Goal: Task Accomplishment & Management: Complete application form

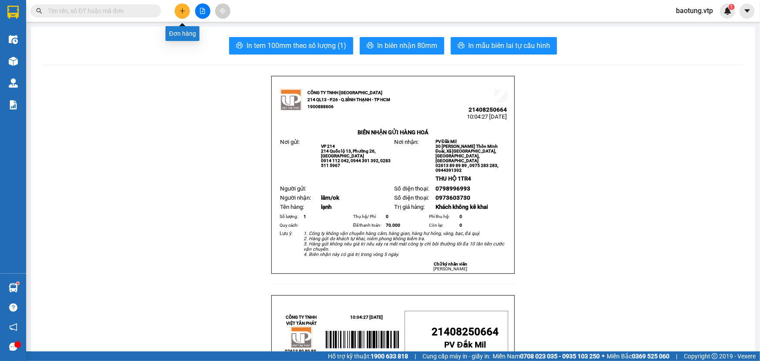
click at [182, 13] on icon "plus" at bounding box center [182, 11] width 6 height 6
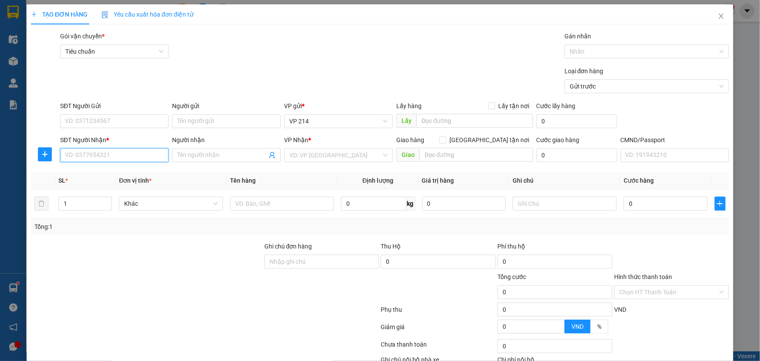
click at [107, 153] on input "SĐT Người Nhận *" at bounding box center [114, 155] width 108 height 14
type input "0337608629"
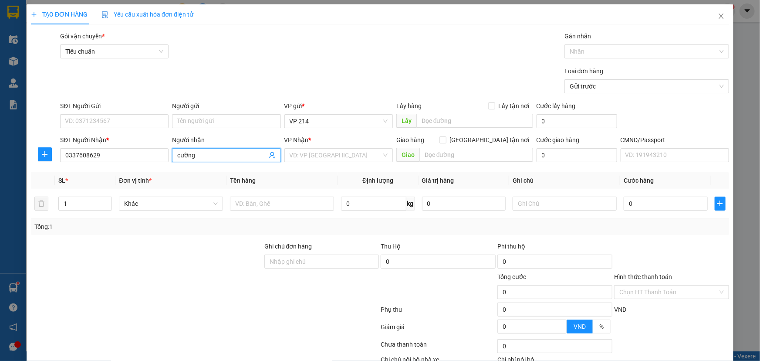
type input "cường"
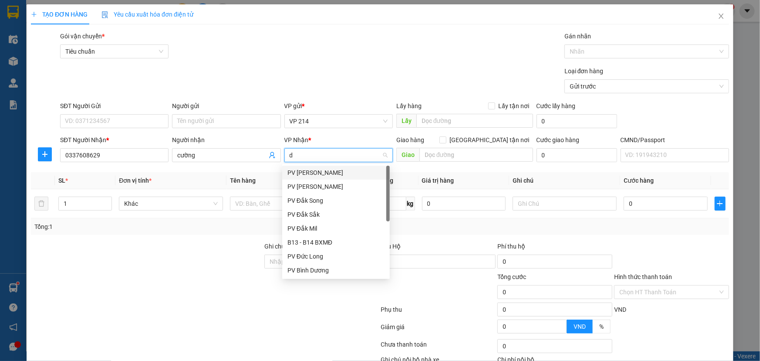
type input "dx"
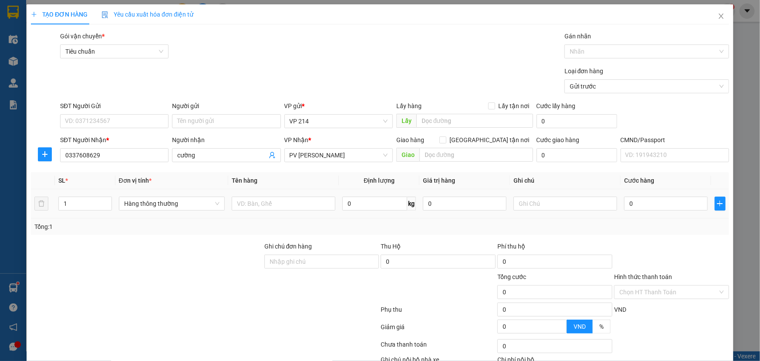
click at [71, 192] on td "1" at bounding box center [85, 203] width 61 height 29
click at [64, 207] on input "1" at bounding box center [85, 203] width 53 height 13
click at [73, 209] on input "1" at bounding box center [85, 203] width 53 height 13
type input "4"
click at [274, 208] on input "text" at bounding box center [284, 203] width 104 height 14
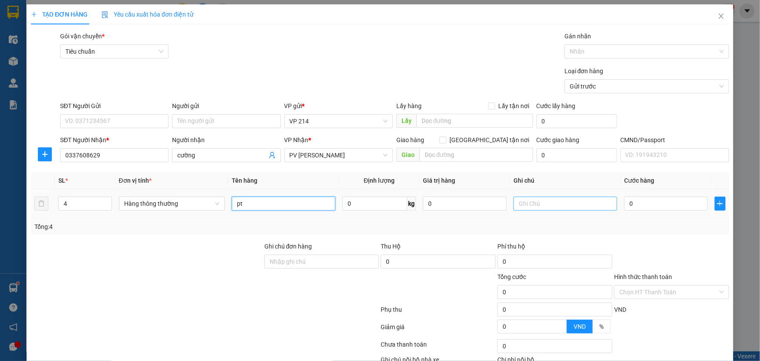
type input "pt"
click at [553, 206] on input "text" at bounding box center [566, 203] width 104 height 14
type input "b"
click at [664, 204] on input "0" at bounding box center [666, 203] width 84 height 14
type input "2"
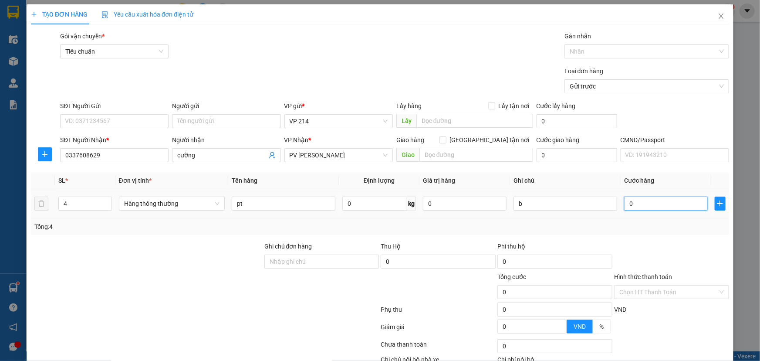
type input "2"
type input "20"
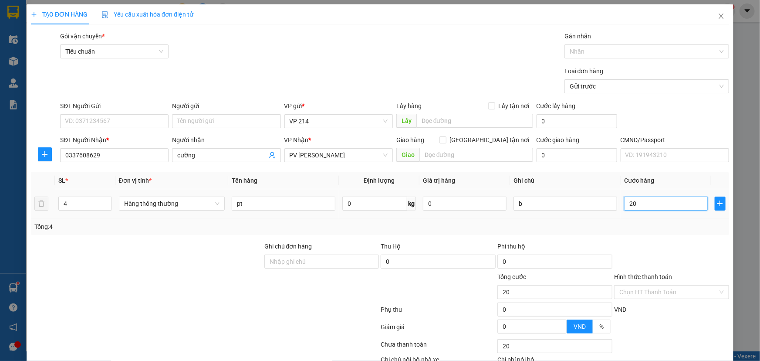
type input "200"
type input "2.000"
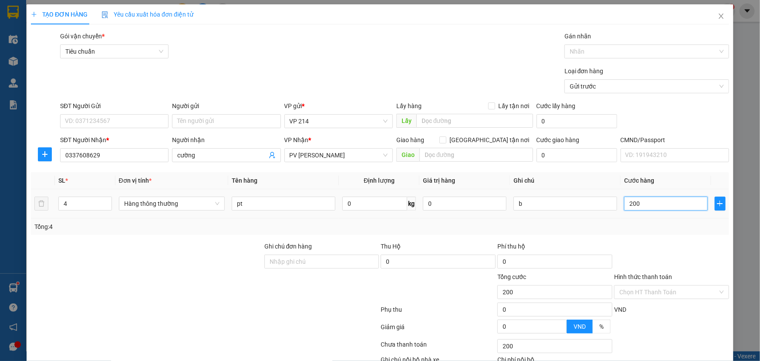
type input "2.000"
type input "20.000"
type input "200.000"
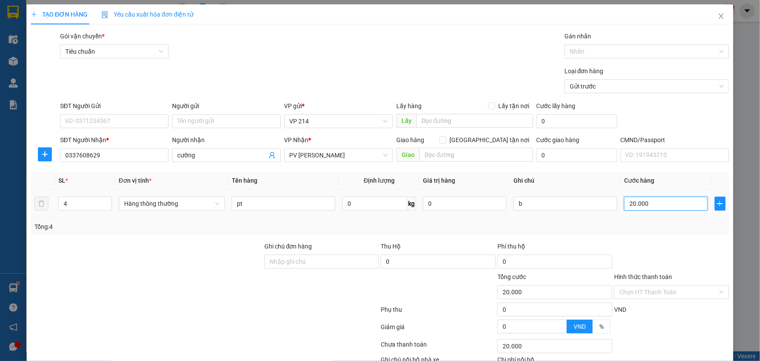
type input "200.000"
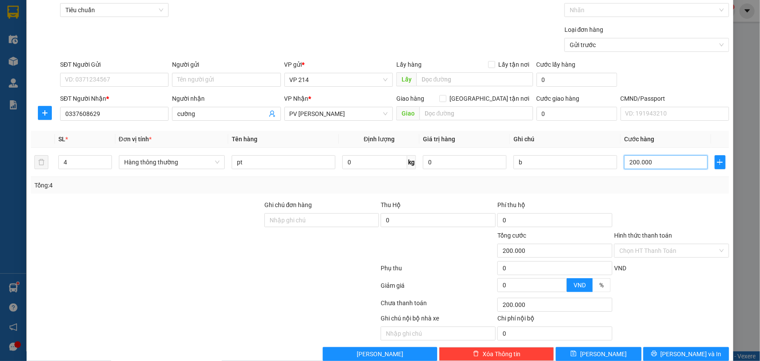
scroll to position [58, 0]
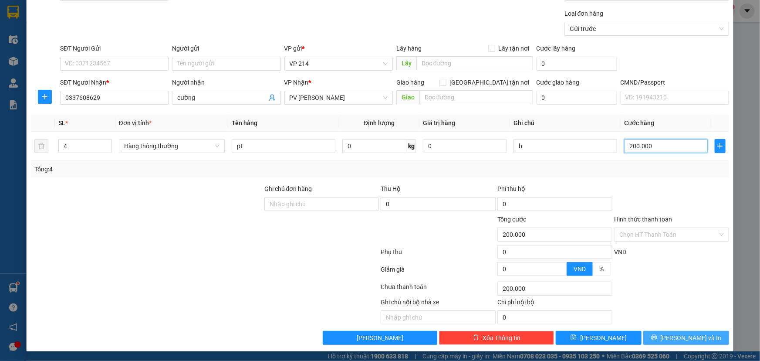
type input "200.000"
click at [672, 339] on button "[PERSON_NAME] và In" at bounding box center [686, 338] width 86 height 14
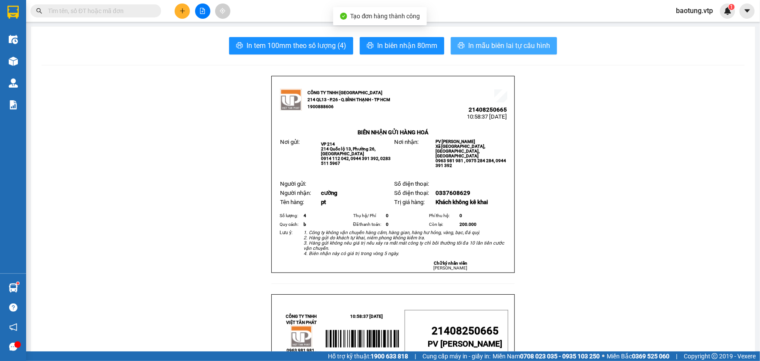
click at [483, 49] on span "In mẫu biên lai tự cấu hình" at bounding box center [509, 45] width 82 height 11
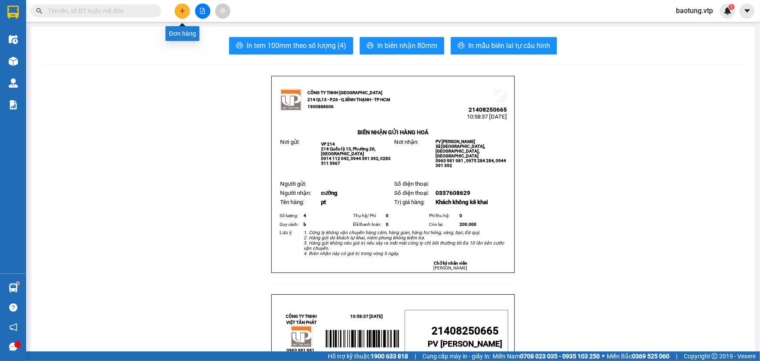
click at [179, 13] on icon "plus" at bounding box center [182, 11] width 6 height 6
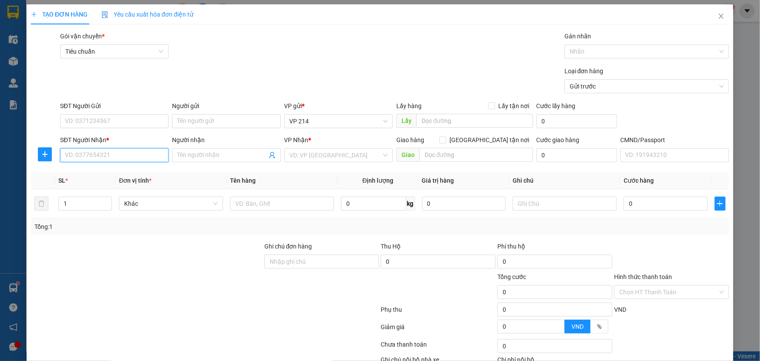
click at [90, 150] on input "SĐT Người Nhận *" at bounding box center [114, 155] width 108 height 14
type input "0770410459"
click at [193, 146] on div "Người nhận" at bounding box center [226, 141] width 108 height 13
click at [203, 161] on span at bounding box center [226, 155] width 108 height 14
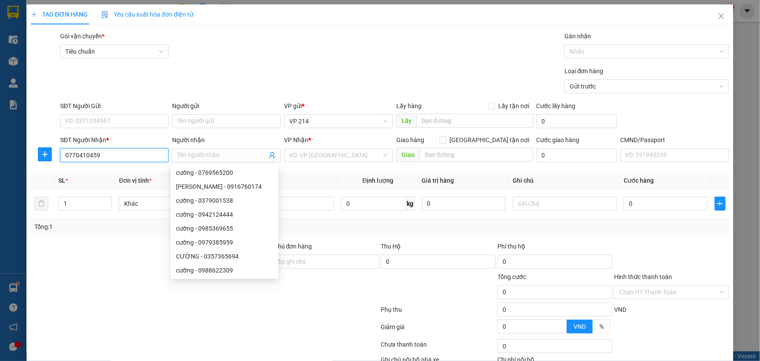
click at [140, 157] on input "0770410459" at bounding box center [114, 155] width 108 height 14
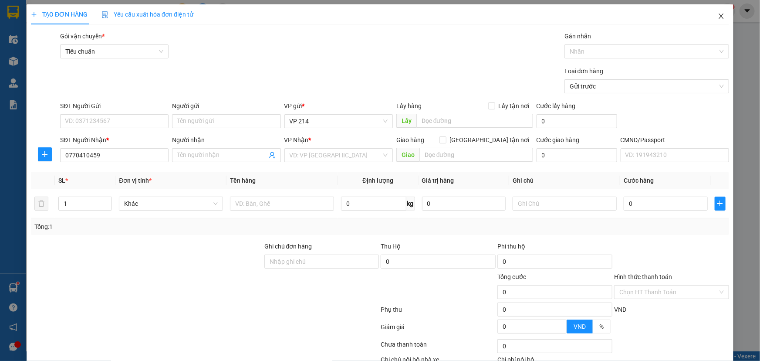
click at [716, 22] on span "Close" at bounding box center [721, 16] width 24 height 24
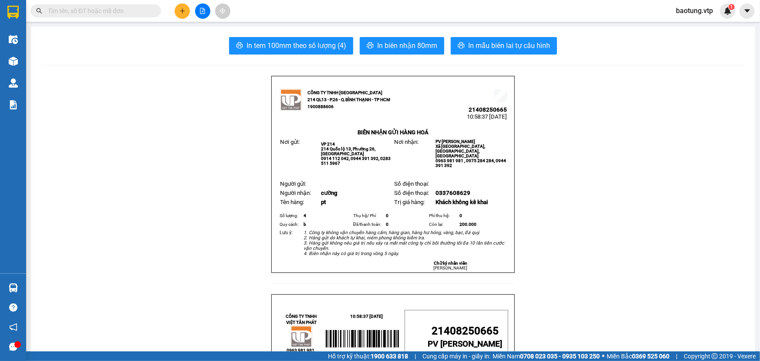
click at [181, 13] on icon "plus" at bounding box center [182, 11] width 6 height 6
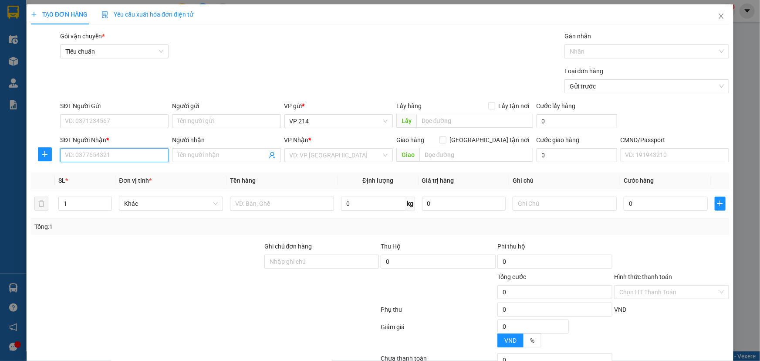
click at [112, 155] on input "SĐT Người Nhận *" at bounding box center [114, 155] width 108 height 14
type input "0770410459"
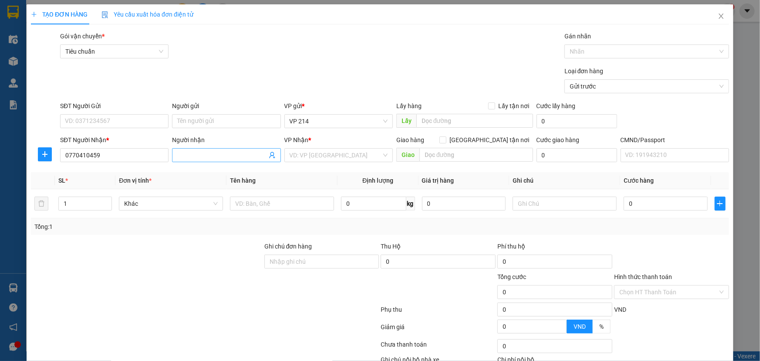
click at [207, 154] on input "Người nhận" at bounding box center [221, 155] width 89 height 10
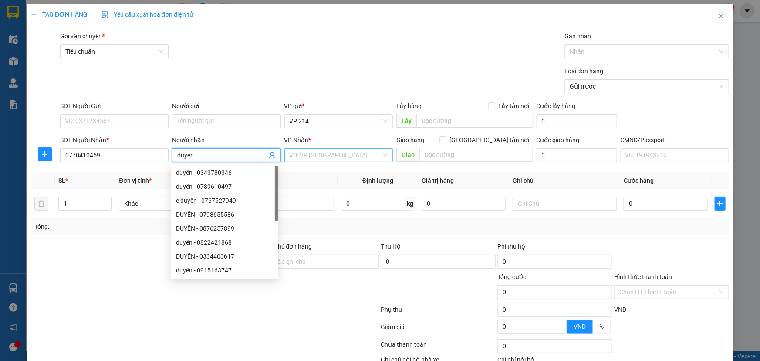
type input "duyên"
click at [319, 154] on input "search" at bounding box center [336, 155] width 92 height 13
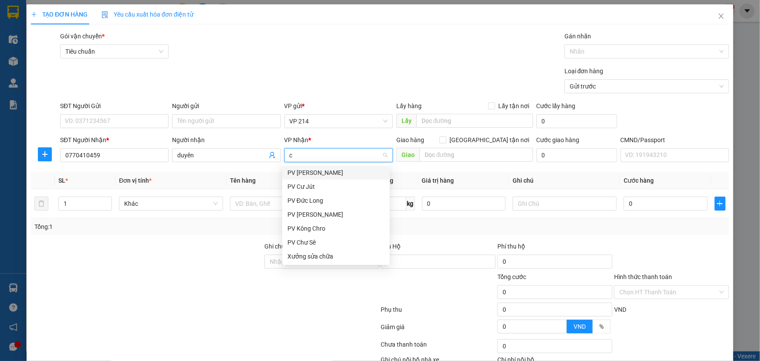
type input "cj"
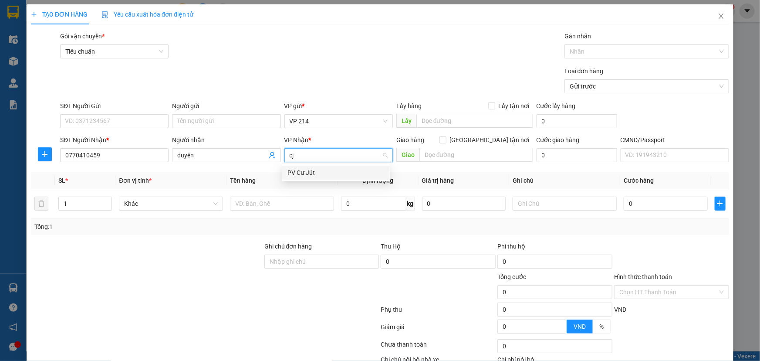
click at [322, 168] on div "PV Cư Jút" at bounding box center [336, 173] width 97 height 10
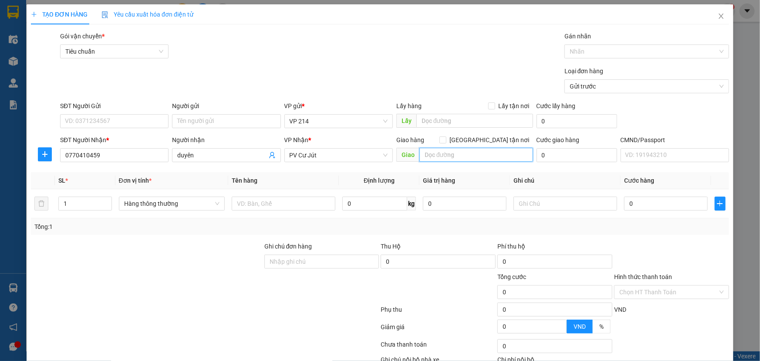
click at [491, 148] on input "text" at bounding box center [477, 155] width 114 height 14
type input "Eapo"
click at [526, 207] on input "text" at bounding box center [566, 203] width 104 height 14
click at [280, 200] on input "text" at bounding box center [284, 203] width 104 height 14
type input "pt"
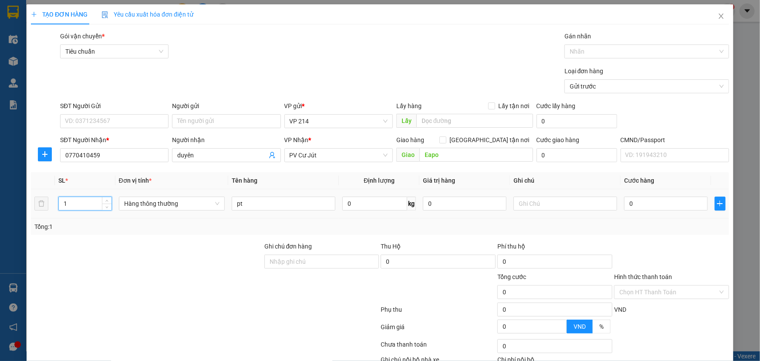
click at [80, 207] on input "1" at bounding box center [85, 203] width 53 height 13
type input "2"
click at [542, 207] on input "text" at bounding box center [566, 203] width 104 height 14
type input "t"
click at [648, 201] on input "0" at bounding box center [666, 203] width 84 height 14
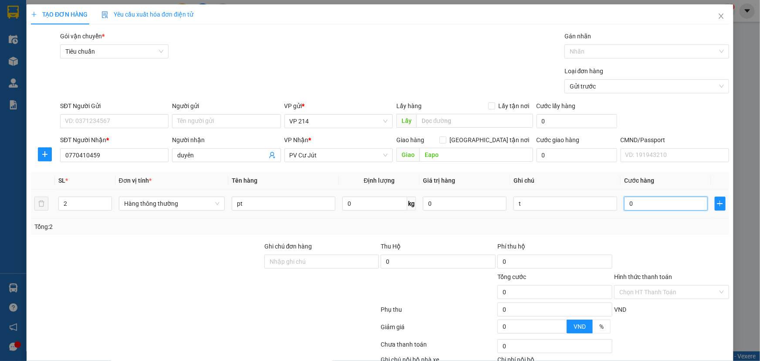
type input "8"
type input "80"
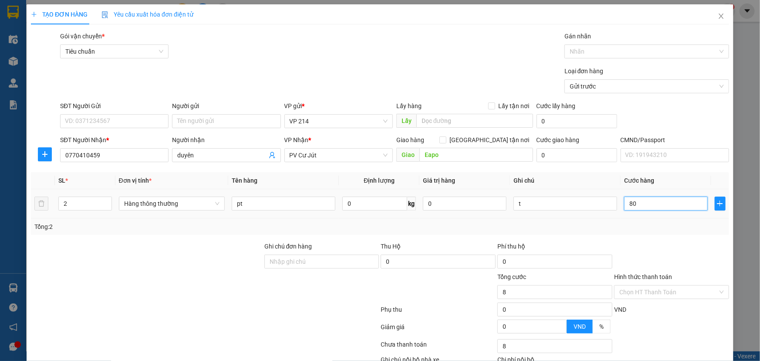
type input "80"
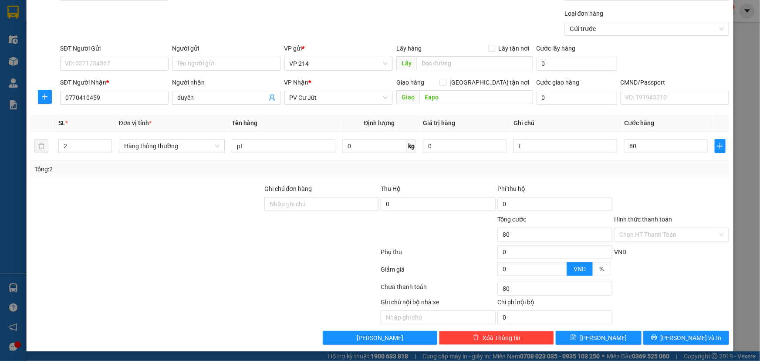
type input "80.000"
click at [660, 195] on div at bounding box center [671, 199] width 117 height 30
click at [656, 342] on button "[PERSON_NAME] và In" at bounding box center [686, 338] width 86 height 14
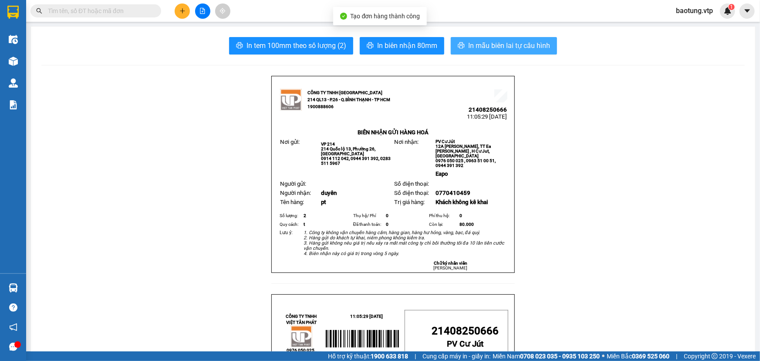
click at [462, 46] on button "In mẫu biên lai tự cấu hình" at bounding box center [504, 45] width 106 height 17
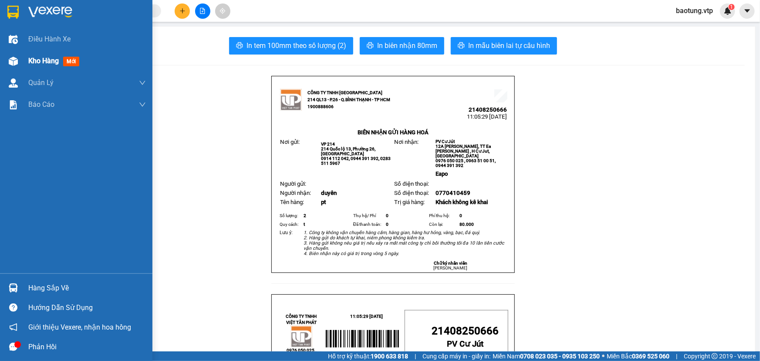
click at [10, 58] on img at bounding box center [13, 61] width 9 height 9
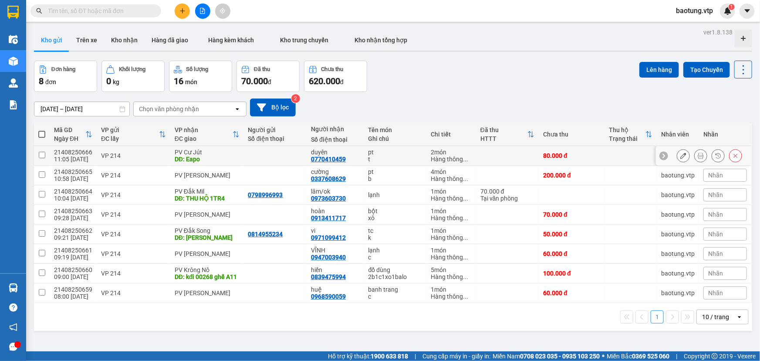
click at [681, 155] on icon at bounding box center [684, 155] width 6 height 6
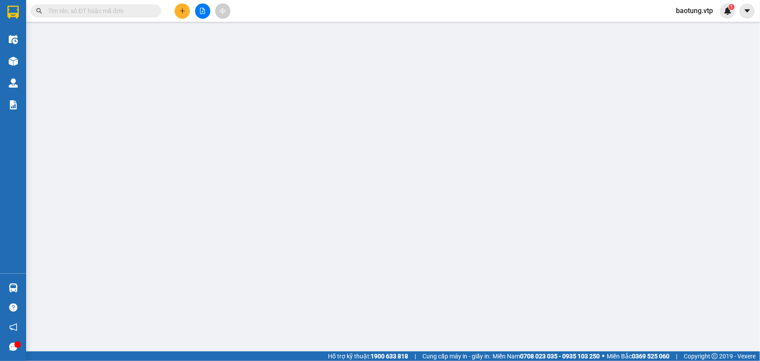
type input "0770410459"
type input "duyên"
type input "Eapo"
type input "80.000"
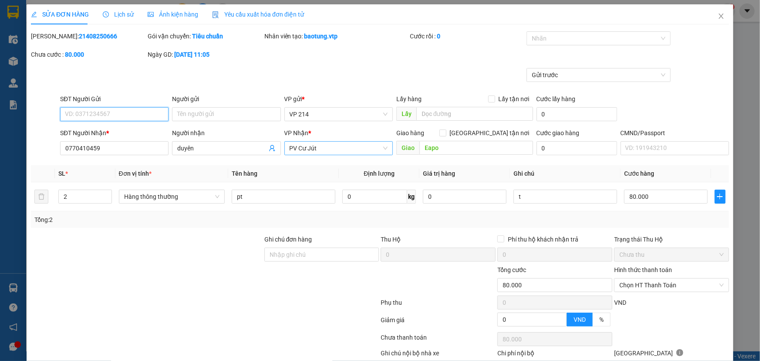
click at [355, 152] on span "PV Cư Jút" at bounding box center [339, 148] width 98 height 13
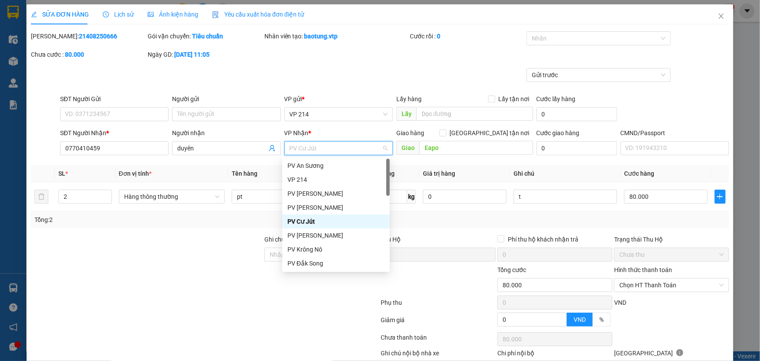
type input "n"
click at [316, 207] on div "PV [PERSON_NAME]" at bounding box center [336, 208] width 97 height 10
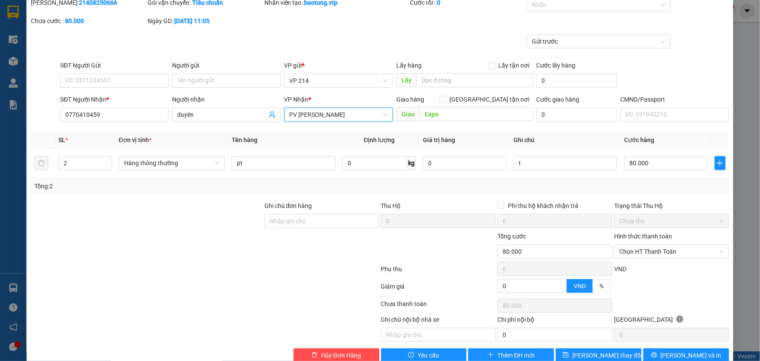
scroll to position [51, 0]
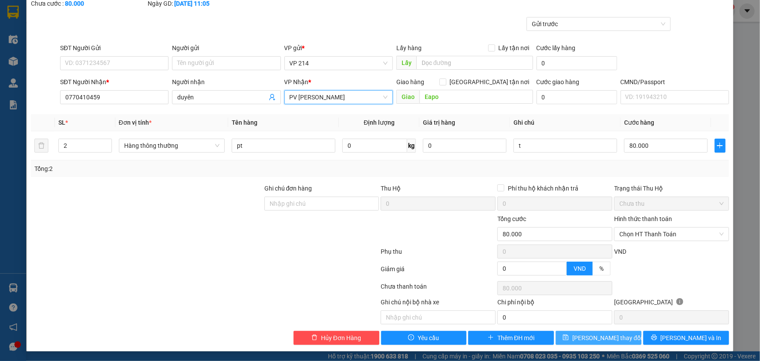
click at [611, 337] on span "[PERSON_NAME] thay đổi" at bounding box center [607, 338] width 70 height 10
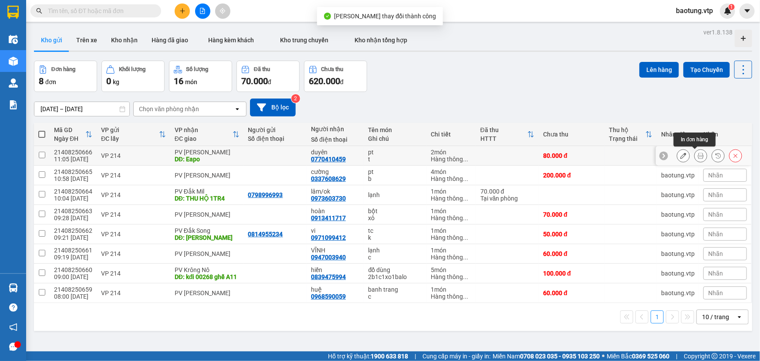
click at [700, 156] on button at bounding box center [701, 155] width 12 height 15
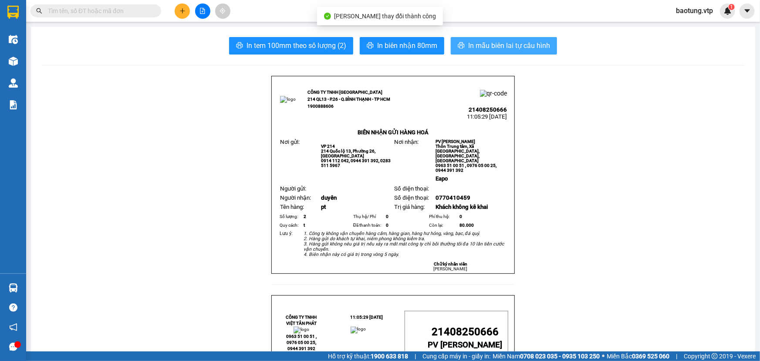
click at [505, 46] on span "In mẫu biên lai tự cấu hình" at bounding box center [509, 45] width 82 height 11
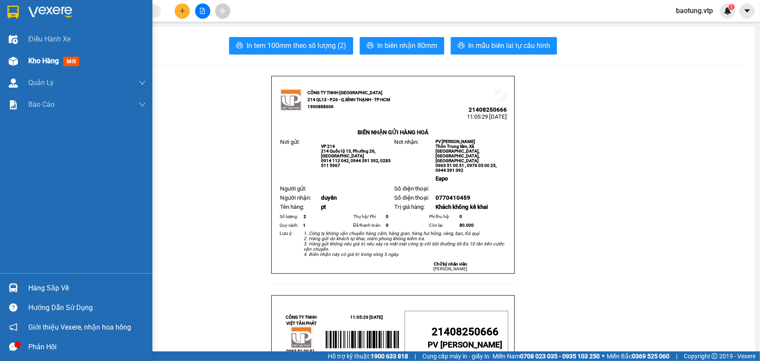
click at [42, 65] on span "Kho hàng" at bounding box center [43, 61] width 30 height 8
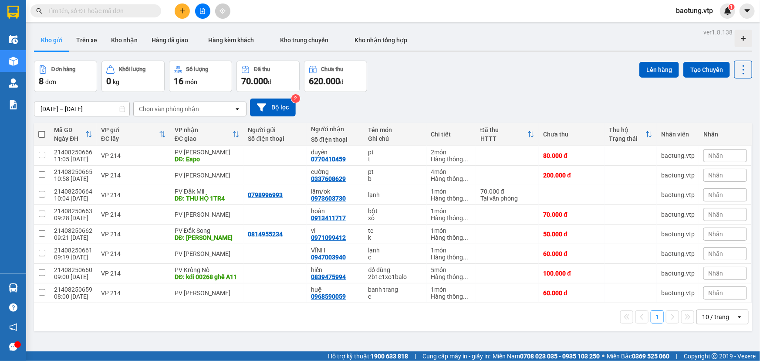
click at [38, 134] on span at bounding box center [41, 134] width 7 height 7
click at [42, 130] on input "checkbox" at bounding box center [42, 130] width 0 height 0
checkbox input "true"
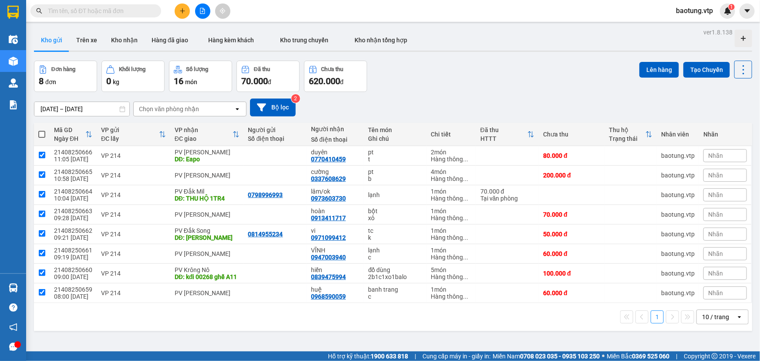
checkbox input "true"
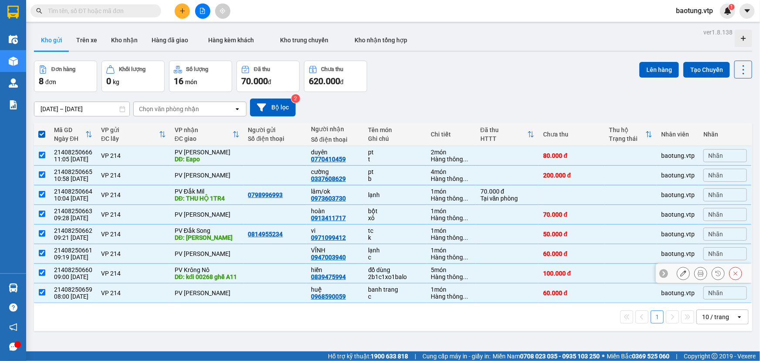
click at [35, 278] on td at bounding box center [42, 274] width 16 height 20
checkbox input "false"
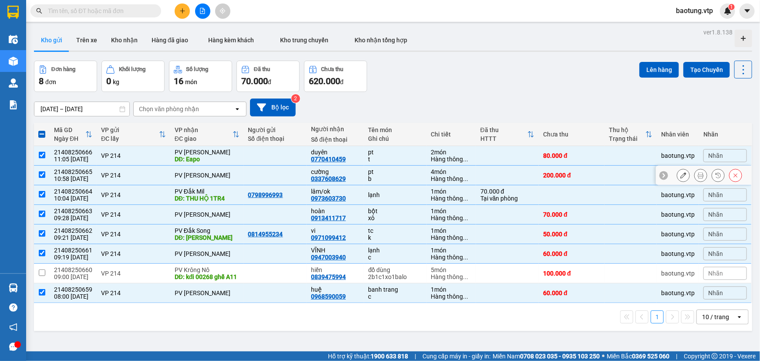
click at [41, 174] on input "checkbox" at bounding box center [42, 174] width 7 height 7
checkbox input "false"
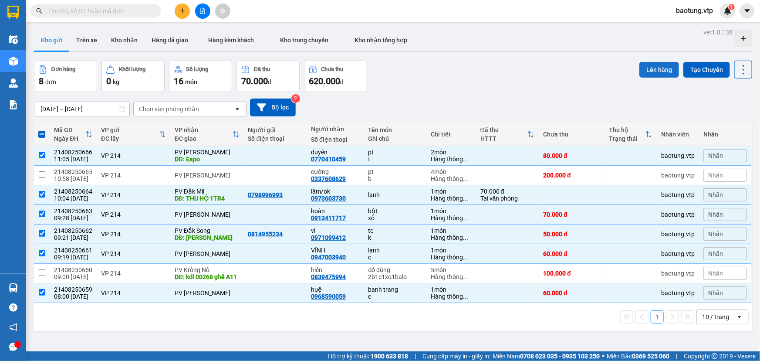
click at [649, 67] on button "Lên hàng" at bounding box center [660, 70] width 40 height 16
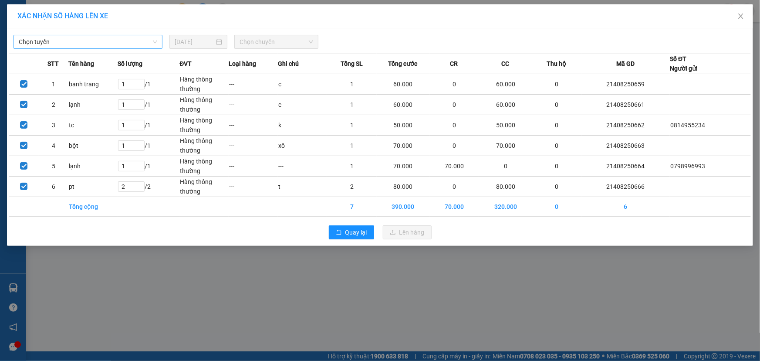
click at [141, 41] on span "Chọn tuyến" at bounding box center [88, 41] width 139 height 13
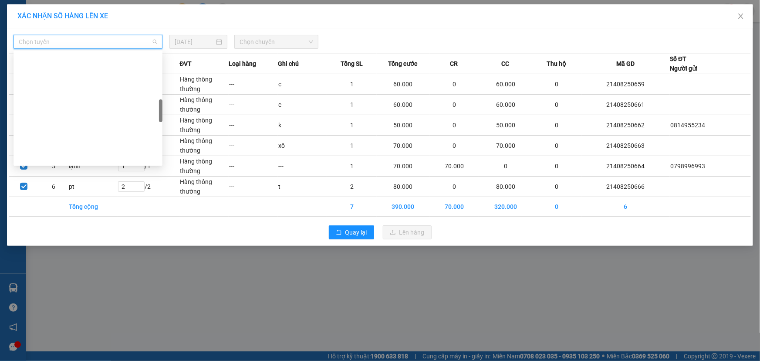
scroll to position [264, 0]
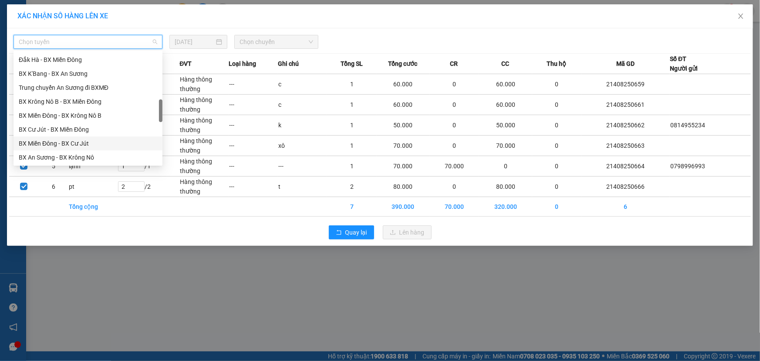
click at [78, 147] on div "BX Miền Đông - BX Cư Jút" at bounding box center [88, 144] width 139 height 10
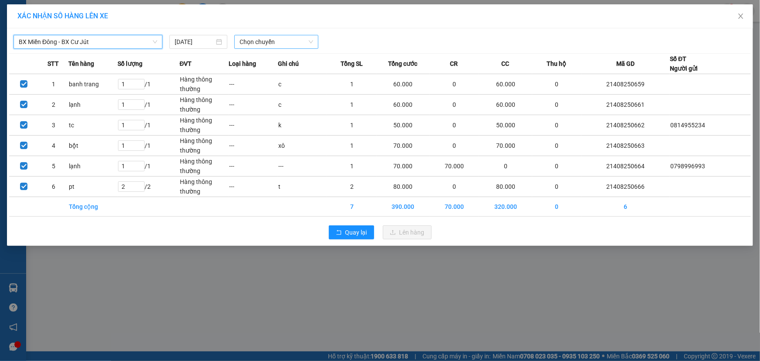
click at [253, 39] on span "Chọn chuyến" at bounding box center [277, 41] width 74 height 13
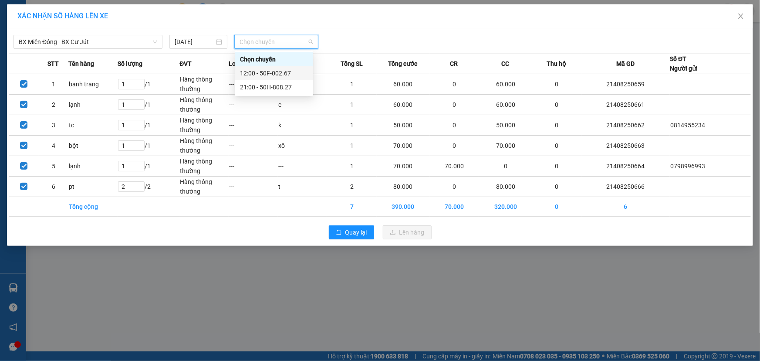
click at [252, 72] on div "12:00 - 50F-002.67" at bounding box center [274, 73] width 68 height 10
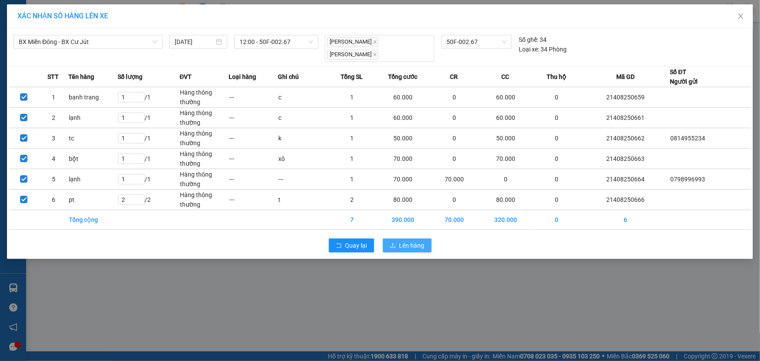
click at [405, 244] on span "Lên hàng" at bounding box center [412, 245] width 25 height 10
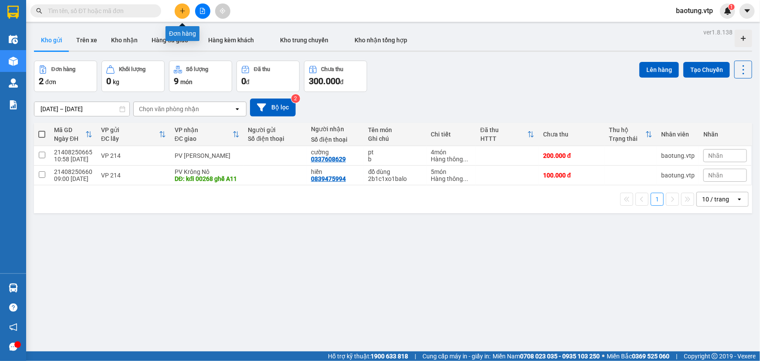
click at [183, 17] on button at bounding box center [182, 10] width 15 height 15
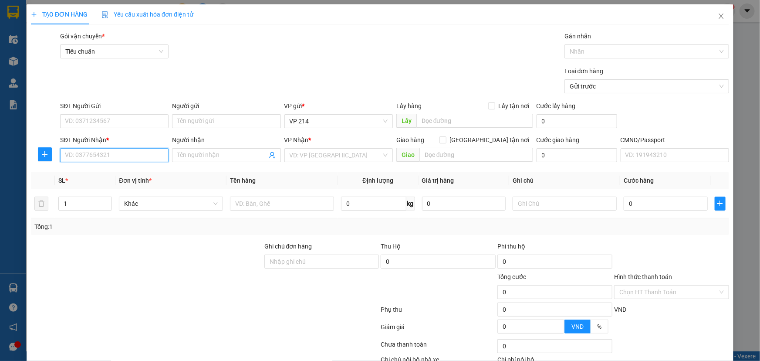
click at [82, 155] on input "SĐT Người Nhận *" at bounding box center [114, 155] width 108 height 14
click at [715, 20] on span "Close" at bounding box center [721, 16] width 24 height 24
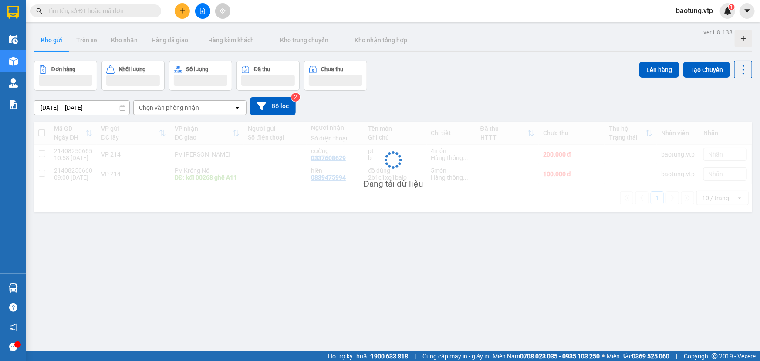
click at [707, 11] on span "baotung.vtp" at bounding box center [694, 10] width 51 height 11
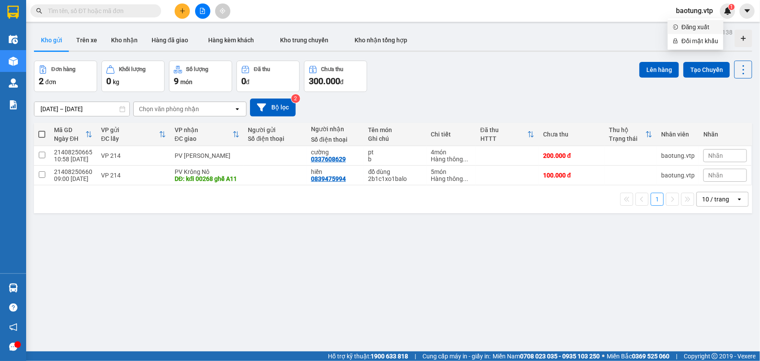
click at [687, 28] on span "Đăng xuất" at bounding box center [700, 27] width 37 height 10
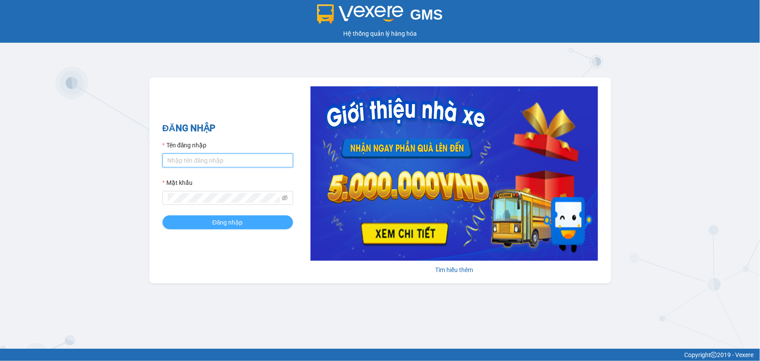
type input "baotung.vtp"
click at [251, 224] on button "Đăng nhập" at bounding box center [228, 222] width 131 height 14
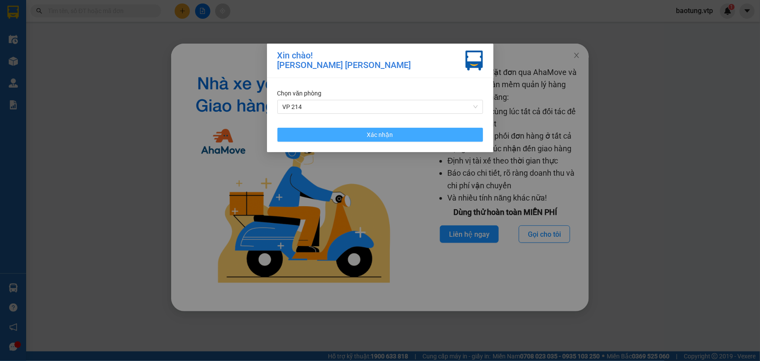
click at [294, 138] on button "Xác nhận" at bounding box center [381, 135] width 206 height 14
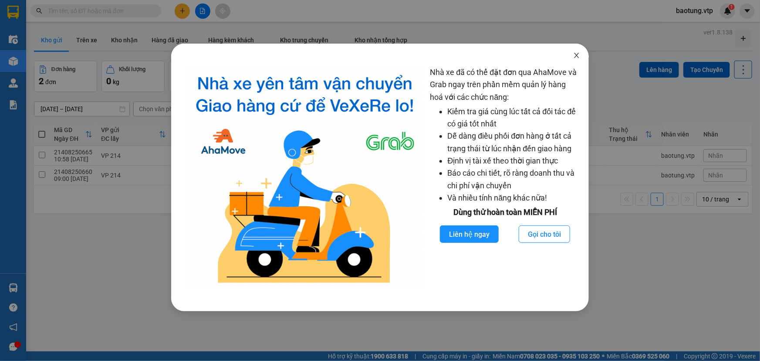
click at [575, 57] on icon "close" at bounding box center [576, 55] width 7 height 7
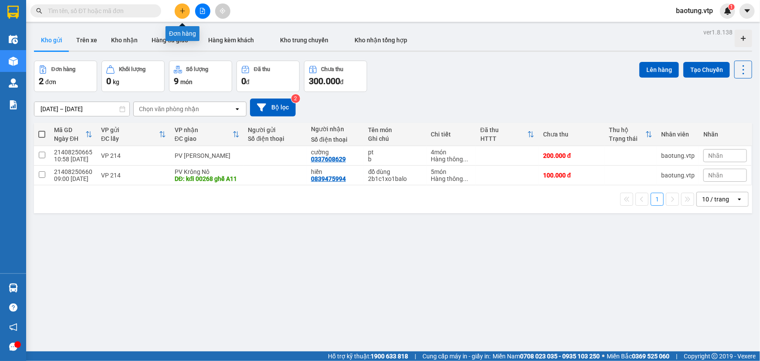
click at [182, 16] on button at bounding box center [182, 10] width 15 height 15
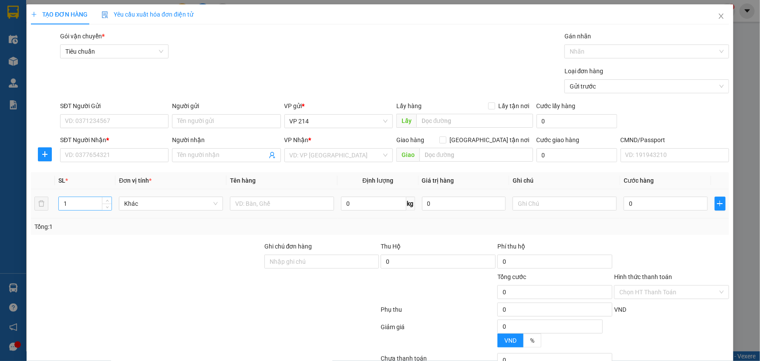
click at [74, 197] on input "1" at bounding box center [85, 203] width 53 height 13
type input "5"
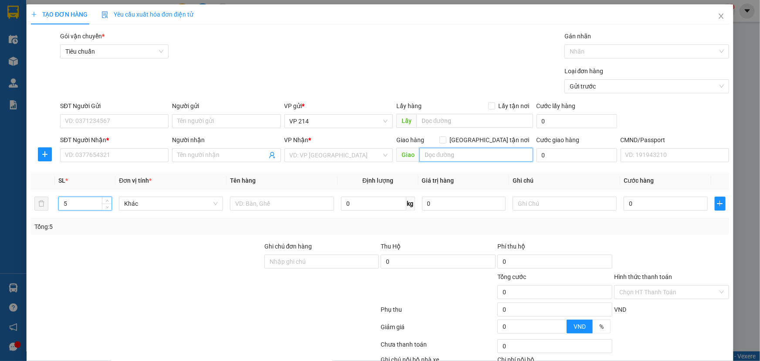
click at [478, 157] on input "text" at bounding box center [477, 155] width 114 height 14
type input "hàng ướt hư không đền"
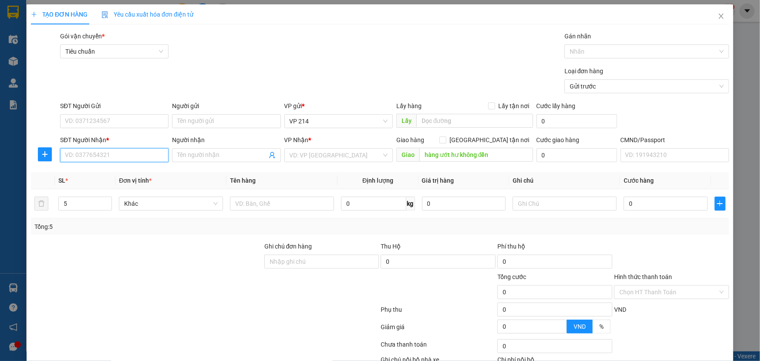
click at [108, 161] on input "SĐT Người Nhận *" at bounding box center [114, 155] width 108 height 14
click at [634, 209] on input "0" at bounding box center [666, 203] width 84 height 14
type input "2"
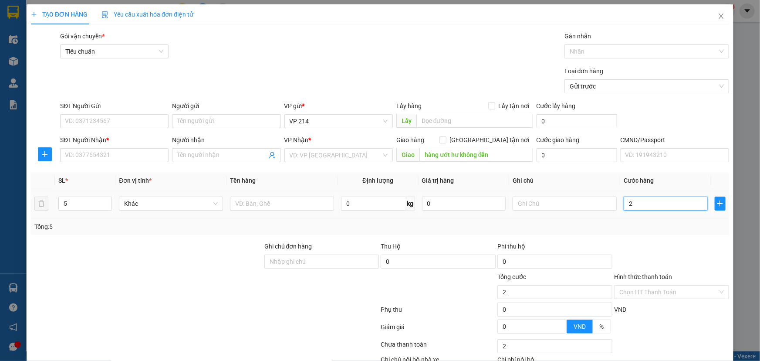
type input "25"
type input "250"
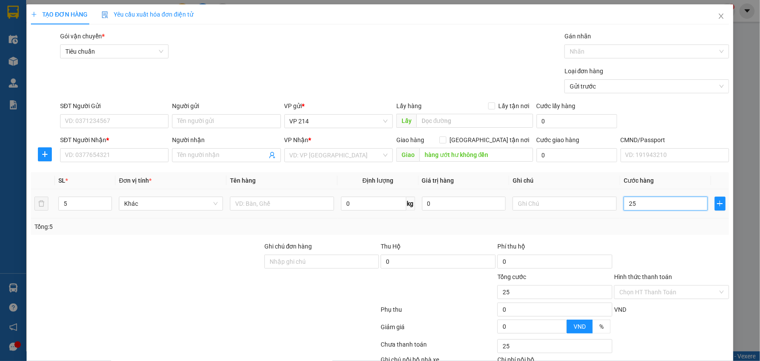
type input "250"
type input "2.500"
type input "25.000"
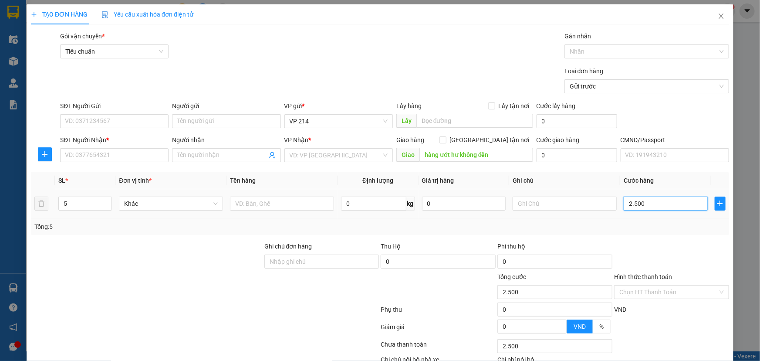
type input "25.000"
type input "250.000"
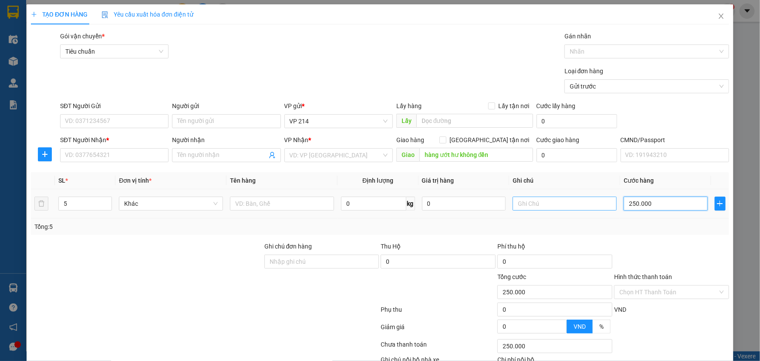
type input "250.000"
click at [519, 203] on input "text" at bounding box center [565, 203] width 104 height 14
type input "miếng"
click at [255, 203] on input "text" at bounding box center [282, 203] width 104 height 14
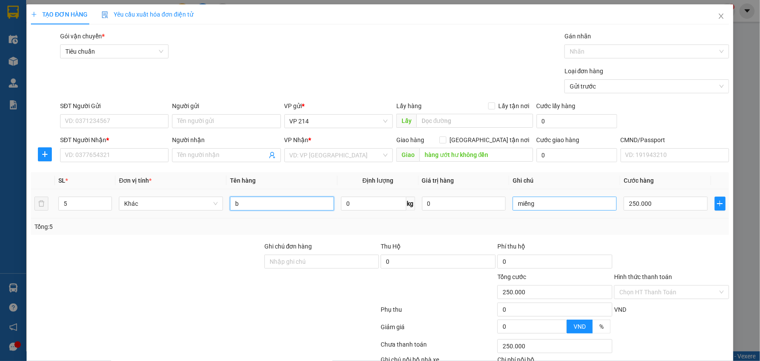
type input "b"
drag, startPoint x: 535, startPoint y: 206, endPoint x: 472, endPoint y: 213, distance: 62.6
click at [472, 213] on tr "5 Khác b 0 kg 0 miếng 250.000" at bounding box center [380, 203] width 698 height 29
drag, startPoint x: 259, startPoint y: 209, endPoint x: 253, endPoint y: 199, distance: 11.5
click at [253, 199] on div "b" at bounding box center [282, 203] width 104 height 17
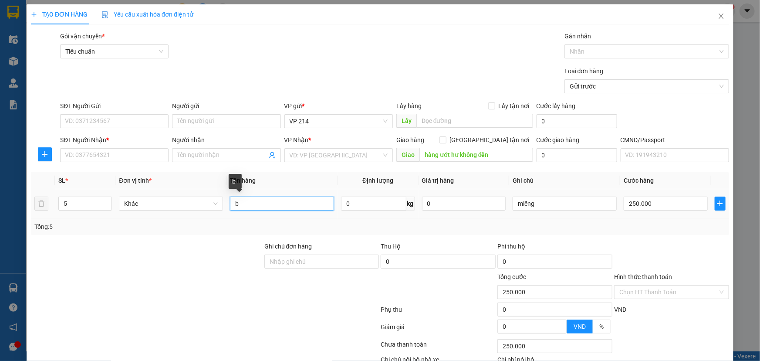
drag, startPoint x: 253, startPoint y: 199, endPoint x: 24, endPoint y: 195, distance: 229.6
click at [24, 195] on div "TẠO ĐƠN HÀNG Yêu cầu xuất hóa đơn điện tử Transit Pickup Surcharge Ids Transit …" at bounding box center [380, 180] width 760 height 361
paste input "miếng"
type input "miếng"
drag, startPoint x: 551, startPoint y: 201, endPoint x: 309, endPoint y: 201, distance: 241.4
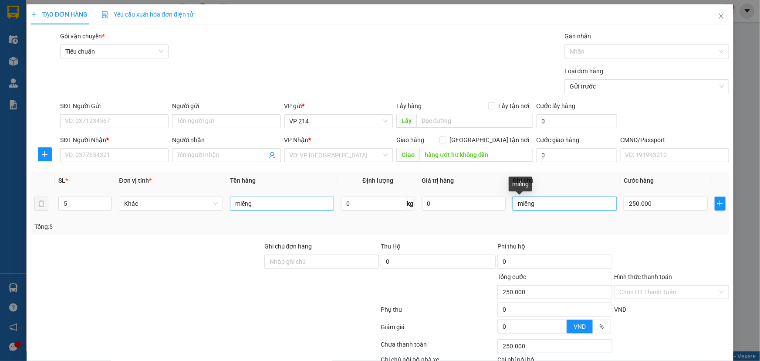
click at [309, 201] on tr "5 Khác miếng 0 kg 0 miếng 250.000" at bounding box center [380, 203] width 698 height 29
type input "b"
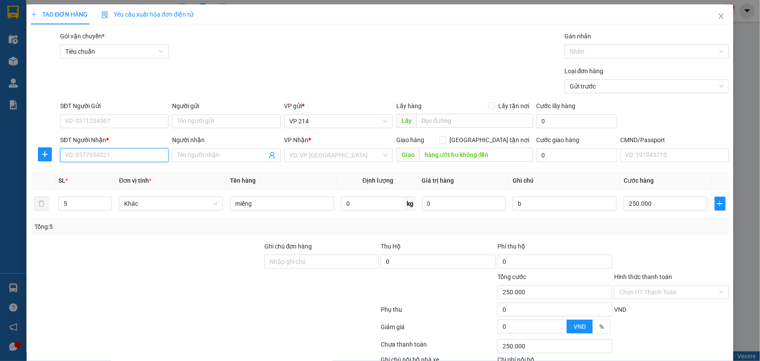
click at [87, 157] on input "SĐT Người Nhận *" at bounding box center [114, 155] width 108 height 14
click at [100, 173] on div "0965744567 - tân" at bounding box center [113, 173] width 97 height 10
type input "0965744567"
type input "tân"
type input "0965744567"
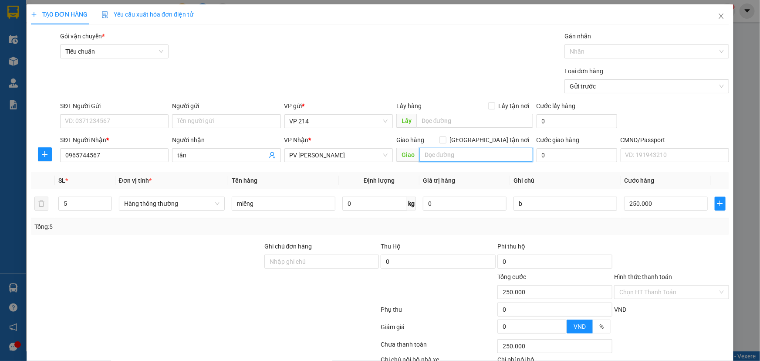
click at [485, 158] on input "text" at bounding box center [477, 155] width 114 height 14
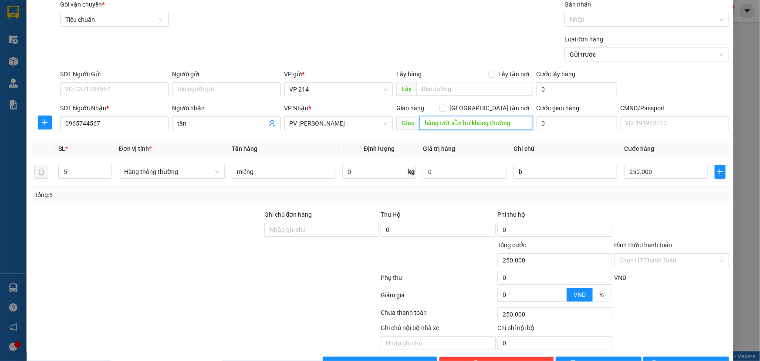
scroll to position [58, 0]
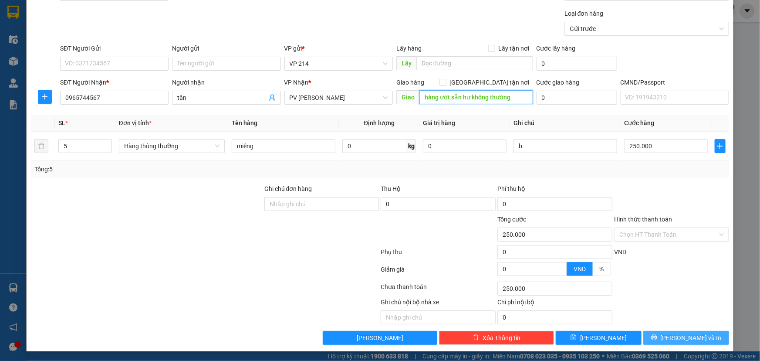
type input "hàng ướt sẵn hư không thường"
click at [657, 339] on icon "printer" at bounding box center [654, 337] width 6 height 6
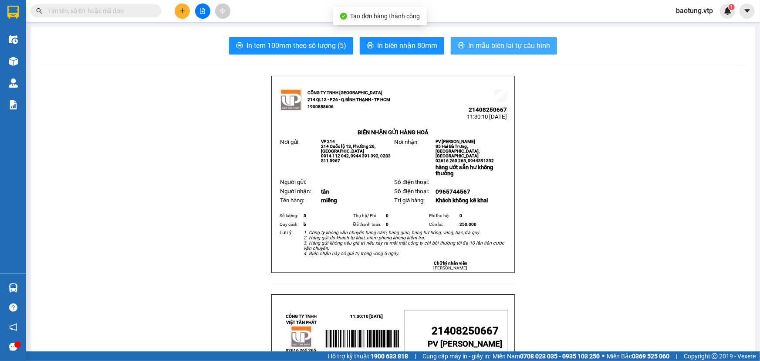
click at [474, 51] on span "In mẫu biên lai tự cấu hình" at bounding box center [509, 45] width 82 height 11
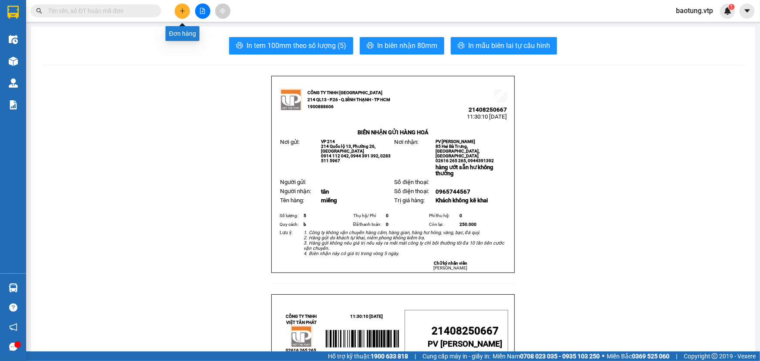
click at [187, 16] on button at bounding box center [182, 10] width 15 height 15
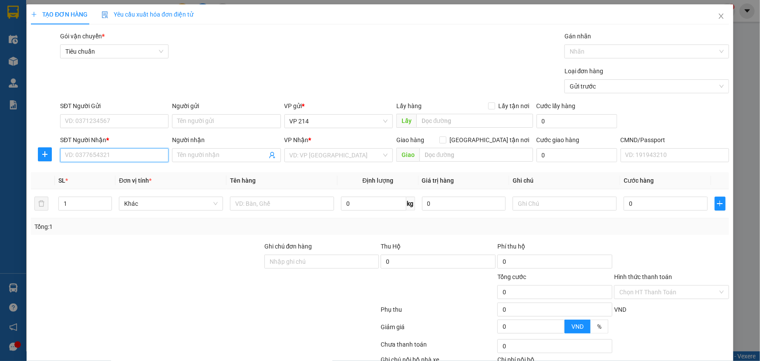
click at [83, 154] on input "SĐT Người Nhận *" at bounding box center [114, 155] width 108 height 14
type input "0933651337"
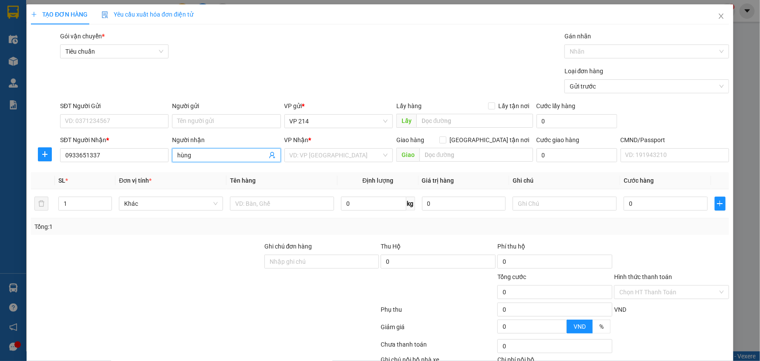
type input "hùng"
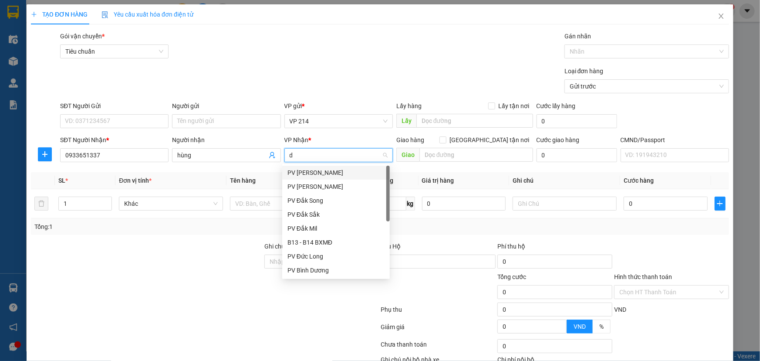
type input "ds"
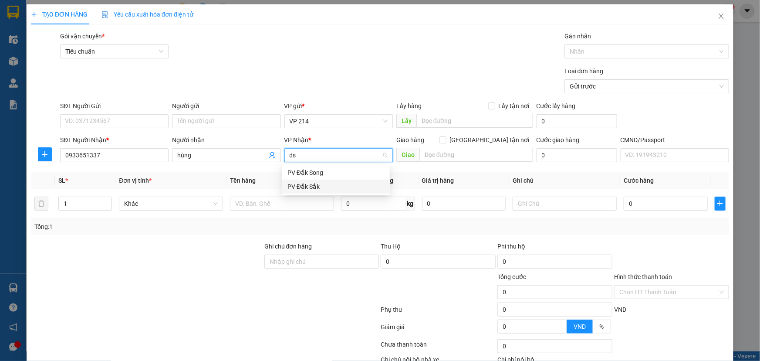
click at [349, 183] on div "PV Đắk Sắk" at bounding box center [336, 187] width 97 height 10
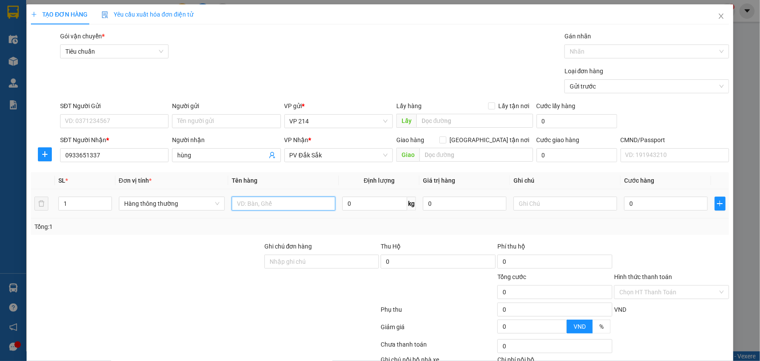
click at [284, 208] on input "text" at bounding box center [284, 203] width 104 height 14
type input "k báo"
drag, startPoint x: 545, startPoint y: 193, endPoint x: 541, endPoint y: 211, distance: 18.7
click at [545, 196] on td at bounding box center [565, 203] width 111 height 29
click at [541, 211] on div at bounding box center [566, 203] width 104 height 17
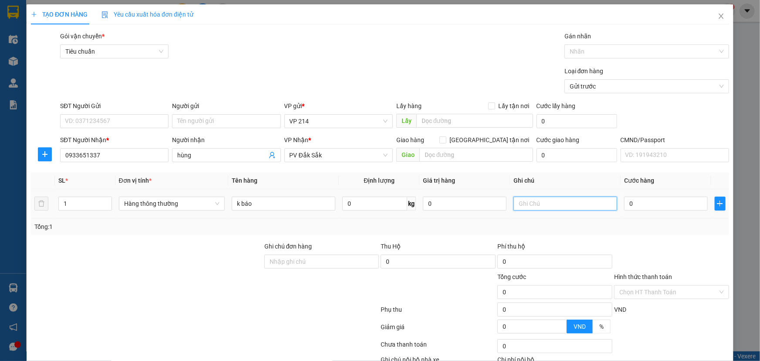
click at [546, 205] on input "text" at bounding box center [566, 203] width 104 height 14
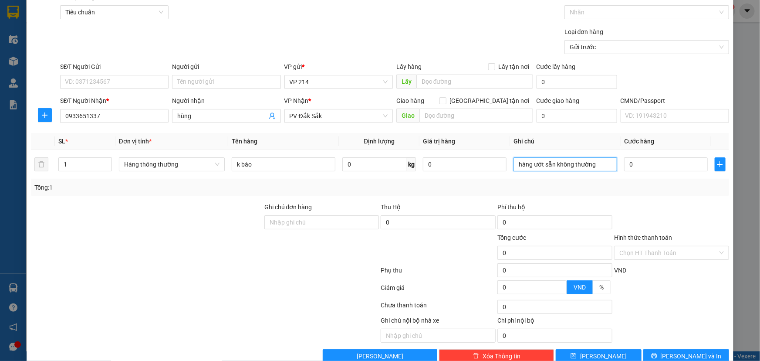
scroll to position [58, 0]
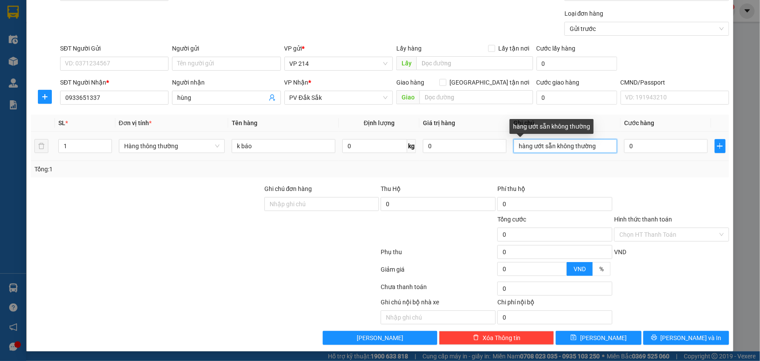
click at [528, 145] on input "hàng ướt sẵn không thường" at bounding box center [566, 146] width 104 height 14
type input "hàng gửi ướt sẵn không thường"
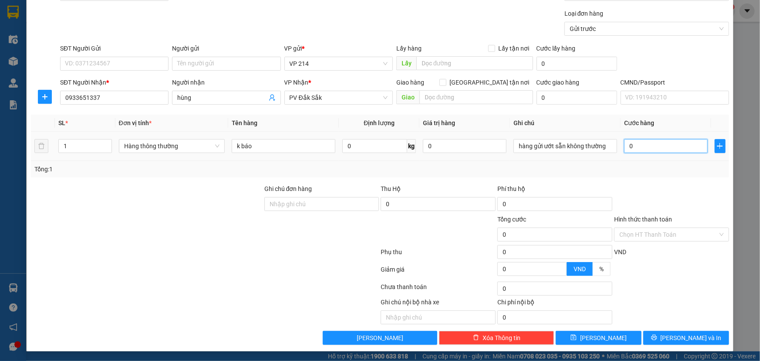
click at [664, 150] on input "0" at bounding box center [666, 146] width 84 height 14
type input "4"
type input "40"
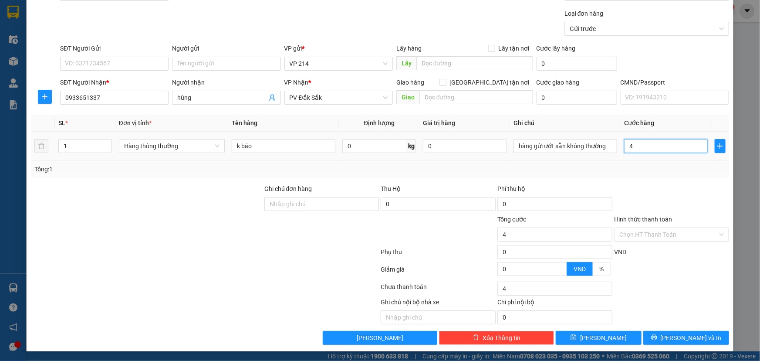
type input "40"
type input "40.000"
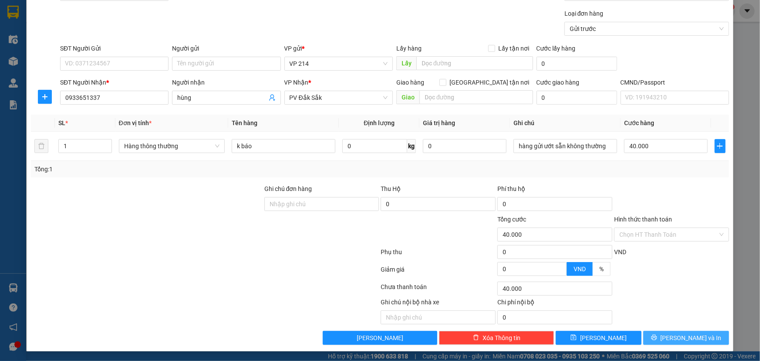
click at [699, 342] on button "[PERSON_NAME] và In" at bounding box center [686, 338] width 86 height 14
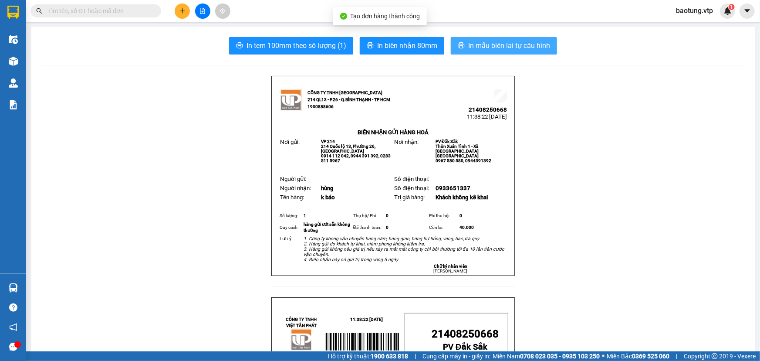
drag, startPoint x: 505, startPoint y: 43, endPoint x: 555, endPoint y: 135, distance: 104.5
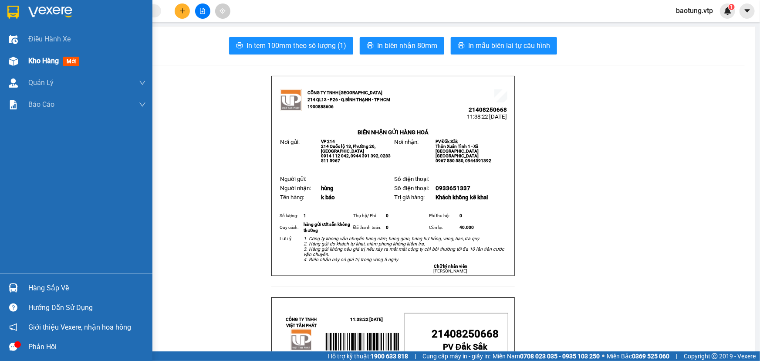
click at [17, 63] on img at bounding box center [13, 61] width 9 height 9
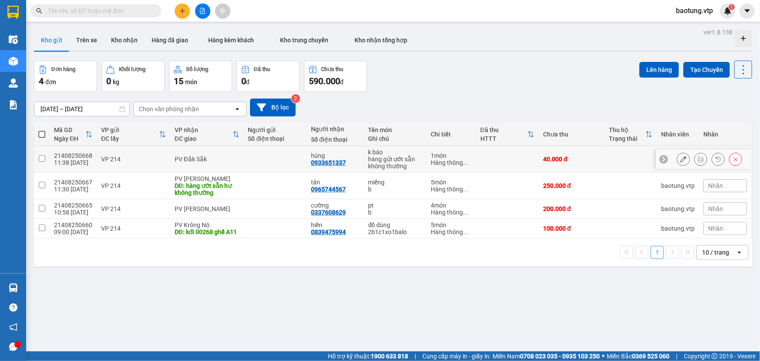
click at [678, 163] on button at bounding box center [683, 159] width 12 height 15
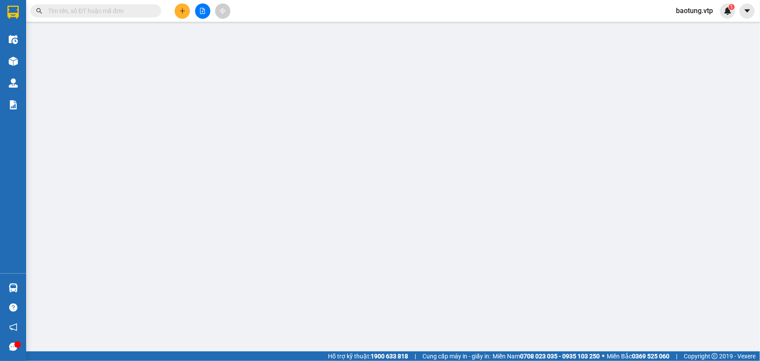
type input "0933651337"
type input "hùng"
type input "40.000"
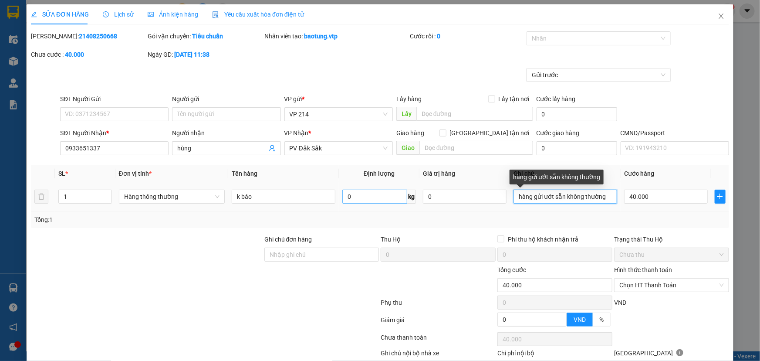
drag, startPoint x: 604, startPoint y: 198, endPoint x: 392, endPoint y: 199, distance: 212.2
click at [393, 198] on tr "1 Hàng thông thường k báo 0 kg 0 hàng gửi ướt sẵn không thường 40.000" at bounding box center [380, 196] width 698 height 29
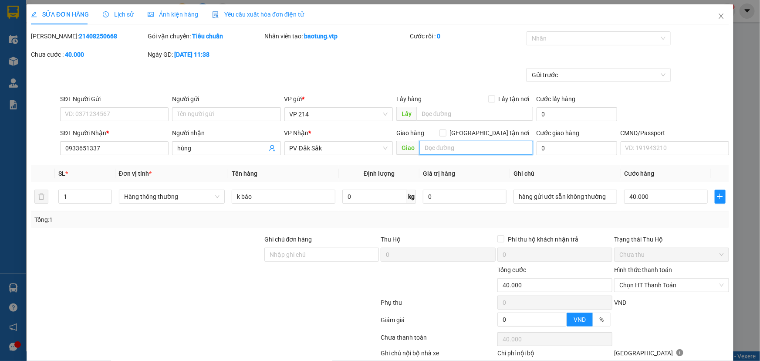
click at [430, 146] on input "text" at bounding box center [477, 148] width 114 height 14
paste input "hàng gửi ướt sẵn không thường"
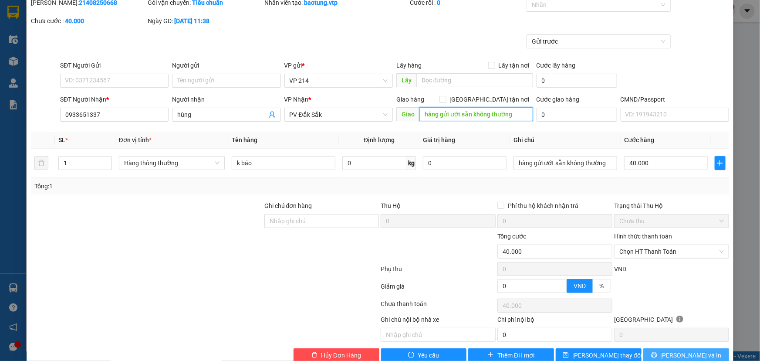
scroll to position [51, 0]
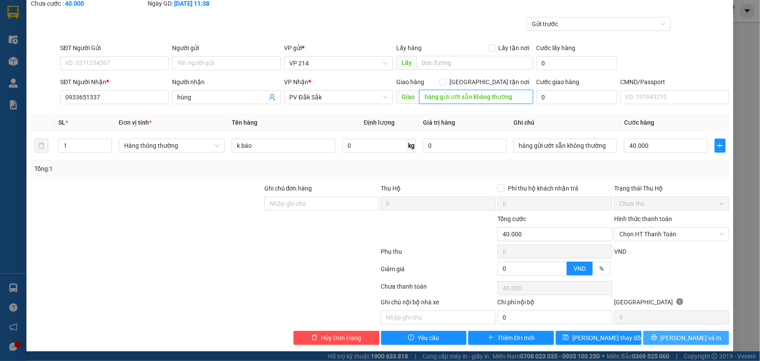
type input "hàng gửi ướt sẵn không thường"
click at [687, 335] on span "[PERSON_NAME] và In" at bounding box center [691, 338] width 61 height 10
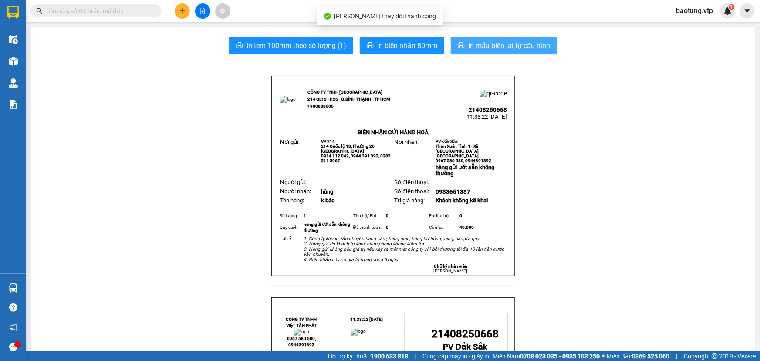
click at [484, 51] on span "In mẫu biên lai tự cấu hình" at bounding box center [509, 45] width 82 height 11
